Goal: Task Accomplishment & Management: Use online tool/utility

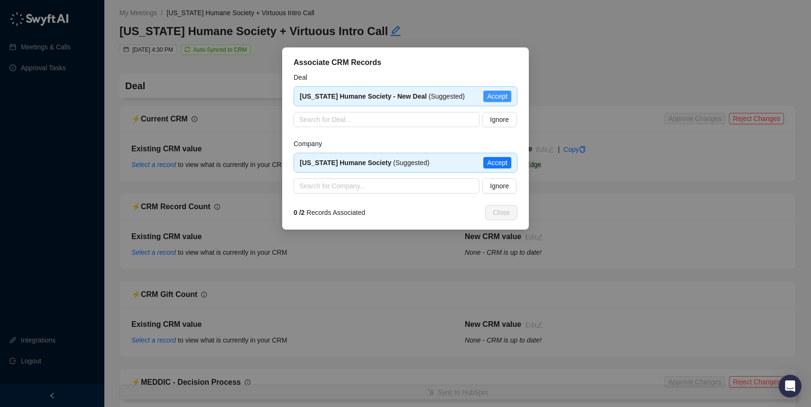
click at [502, 95] on span "Accept" at bounding box center [497, 96] width 20 height 10
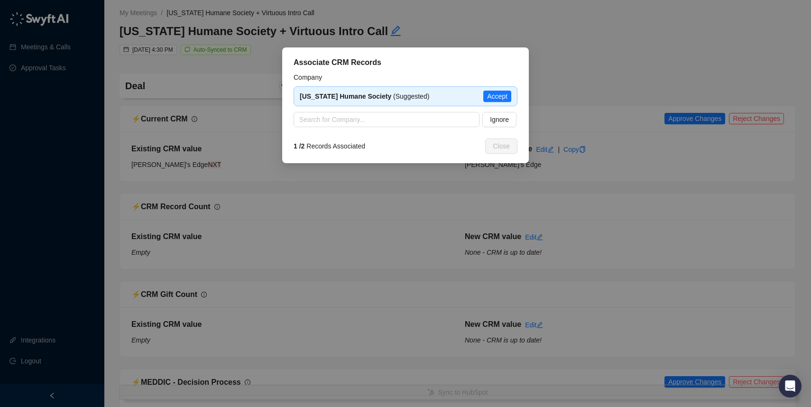
click at [496, 96] on span "Accept" at bounding box center [497, 96] width 20 height 10
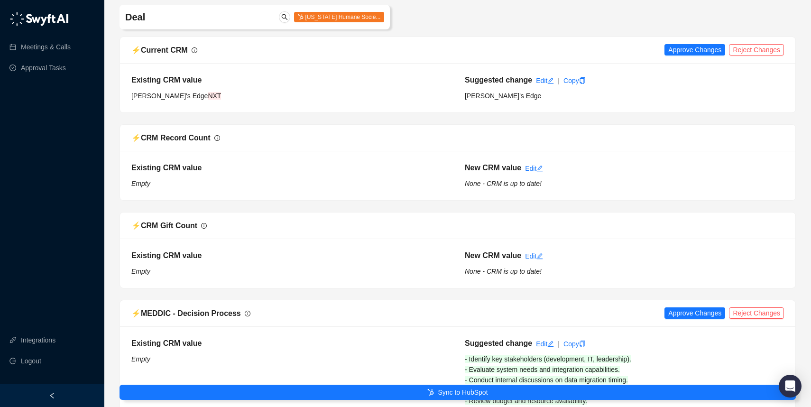
scroll to position [70, 0]
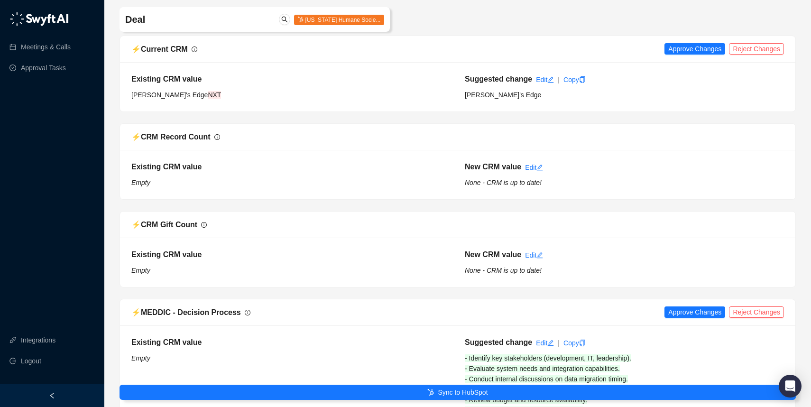
click at [464, 392] on span "Sync to HubSpot" at bounding box center [463, 392] width 50 height 10
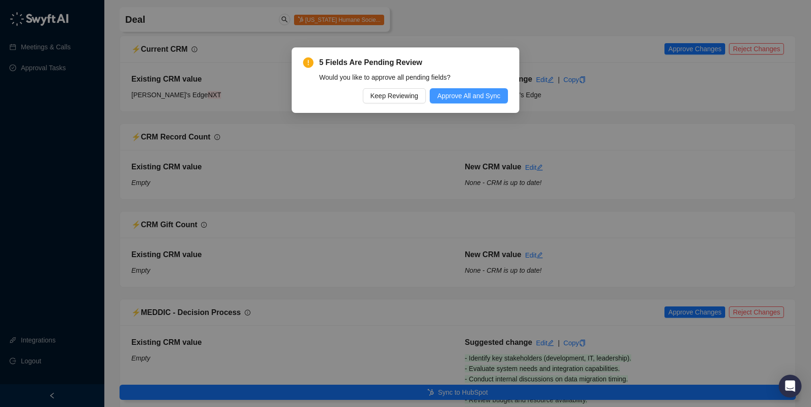
click at [459, 100] on span "Approve All and Sync" at bounding box center [468, 96] width 63 height 10
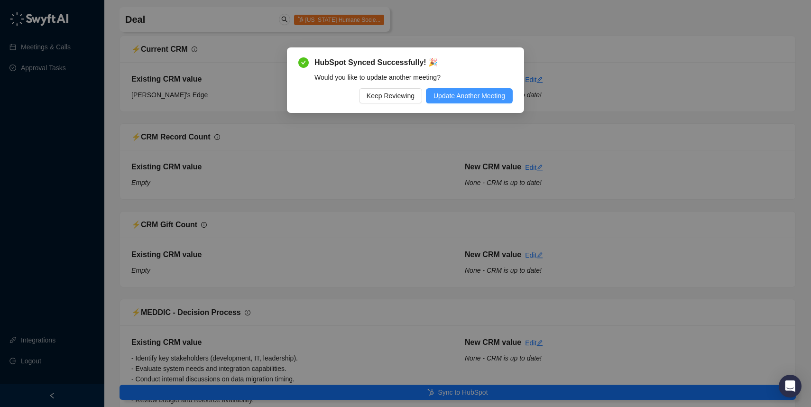
click at [467, 99] on span "Update Another Meeting" at bounding box center [470, 96] width 72 height 10
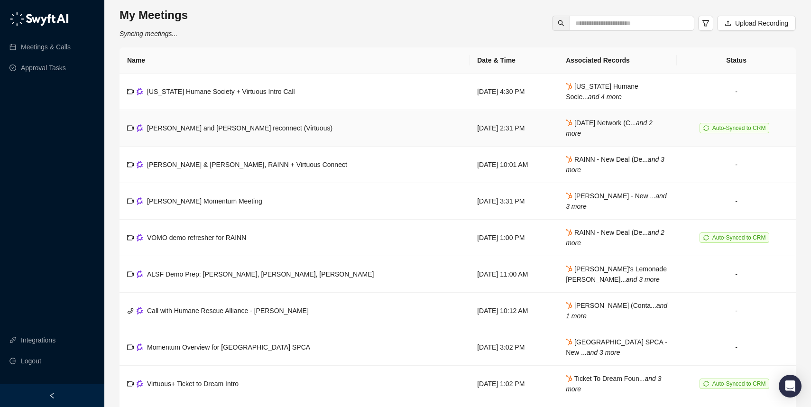
click at [320, 121] on td "[PERSON_NAME] and [PERSON_NAME] reconnect (Virtuous)" at bounding box center [295, 128] width 350 height 37
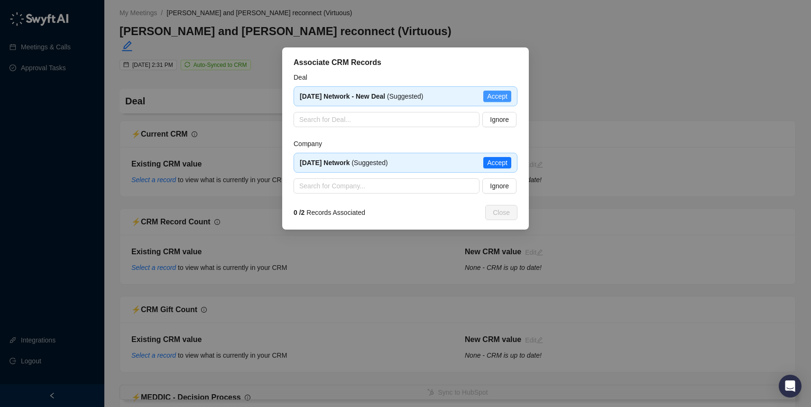
click at [506, 96] on span "Accept" at bounding box center [497, 96] width 20 height 10
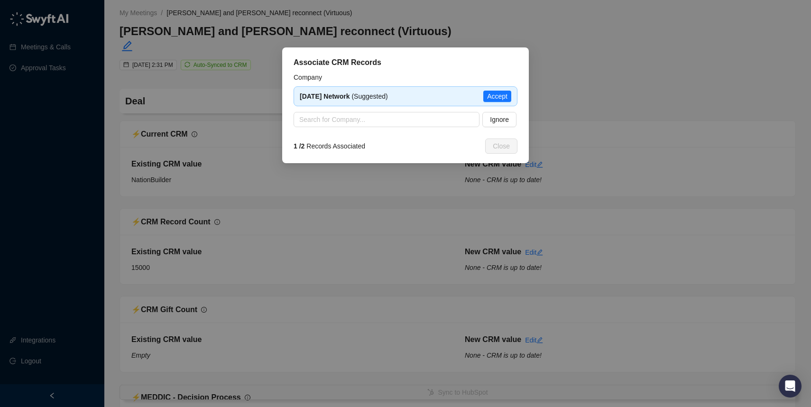
click at [506, 96] on span "Accept" at bounding box center [497, 96] width 20 height 10
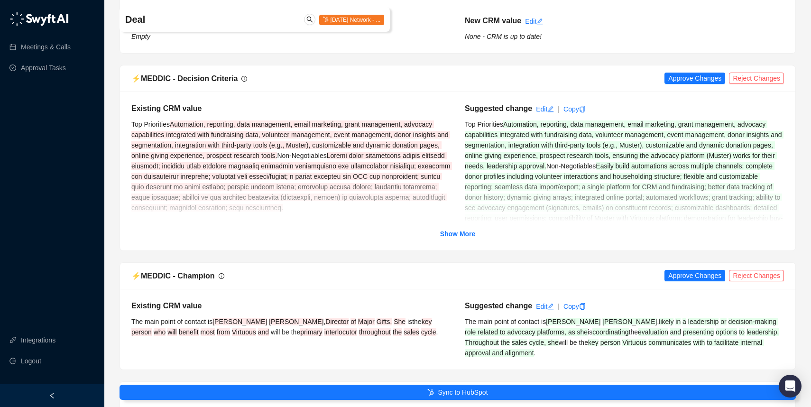
scroll to position [596, 0]
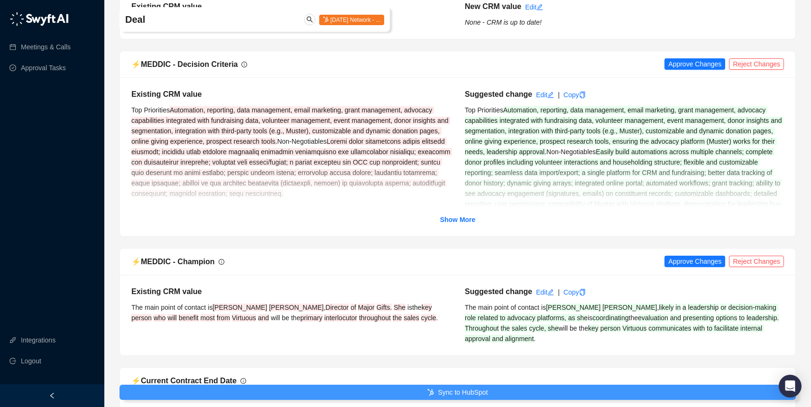
click at [391, 397] on button "Sync to HubSpot" at bounding box center [458, 392] width 676 height 15
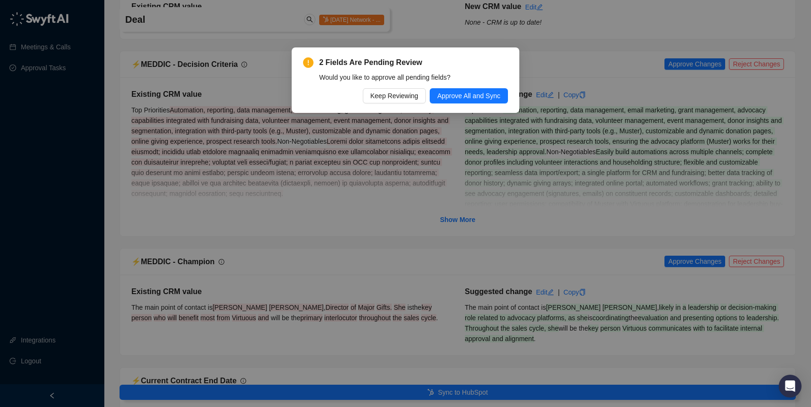
click at [489, 81] on div "Would you like to approve all pending fields?" at bounding box center [413, 77] width 189 height 10
click at [481, 103] on div "2 Fields Are Pending Review Would you like to approve all pending fields? Keep …" at bounding box center [406, 79] width 228 height 65
click at [484, 94] on span "Approve All and Sync" at bounding box center [468, 96] width 63 height 10
